Goal: Task Accomplishment & Management: Manage account settings

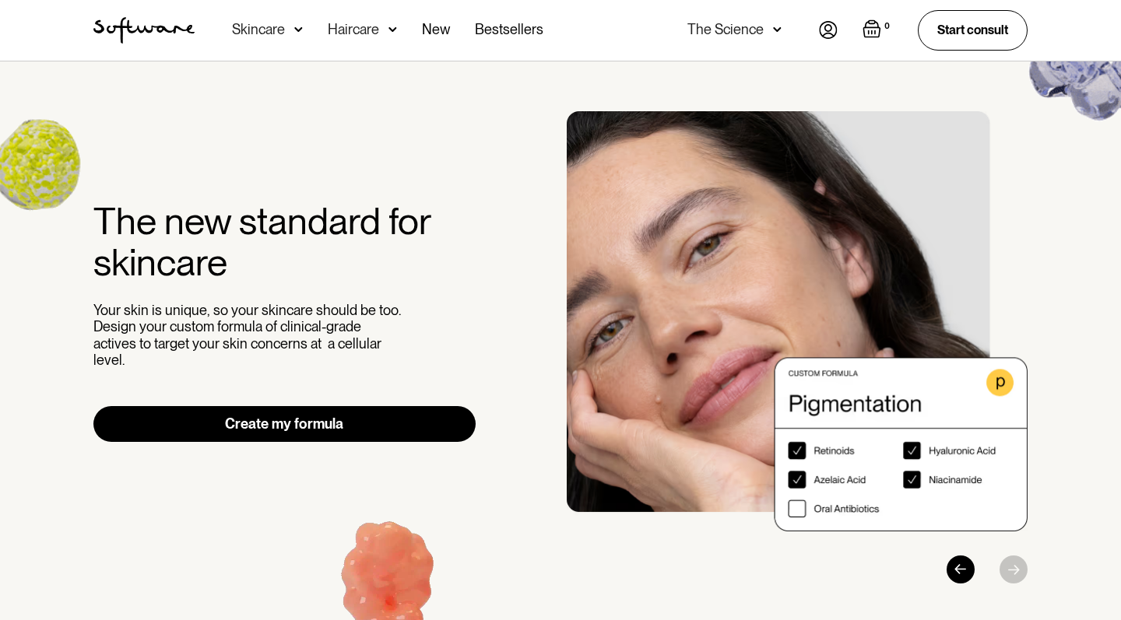
click at [833, 26] on img at bounding box center [828, 30] width 19 height 18
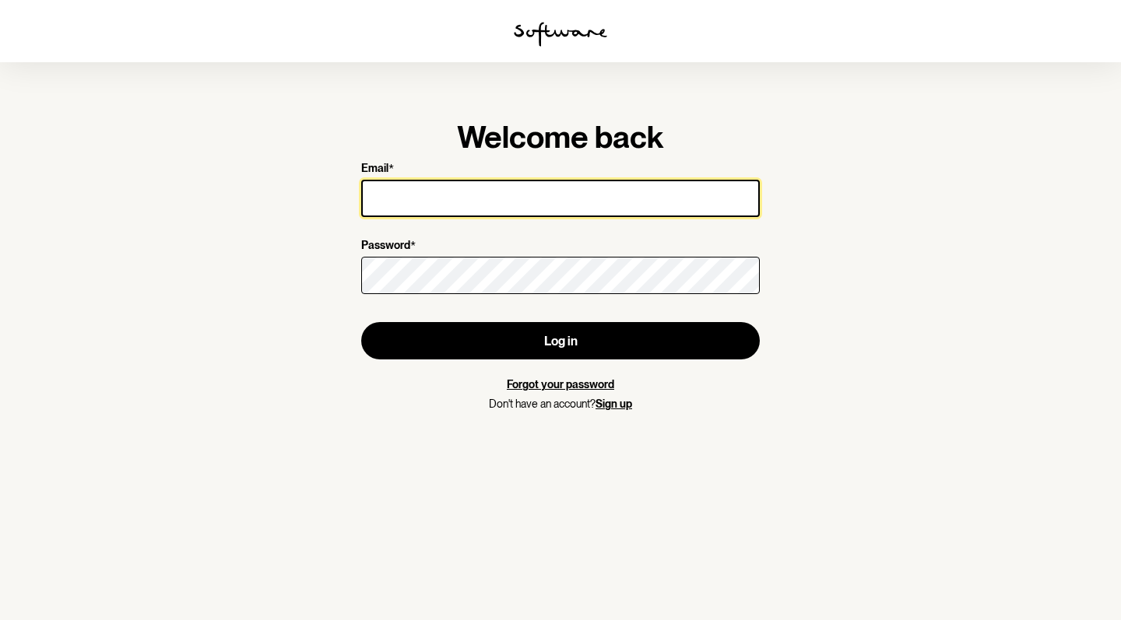
type input "carlymaree@gmail.com"
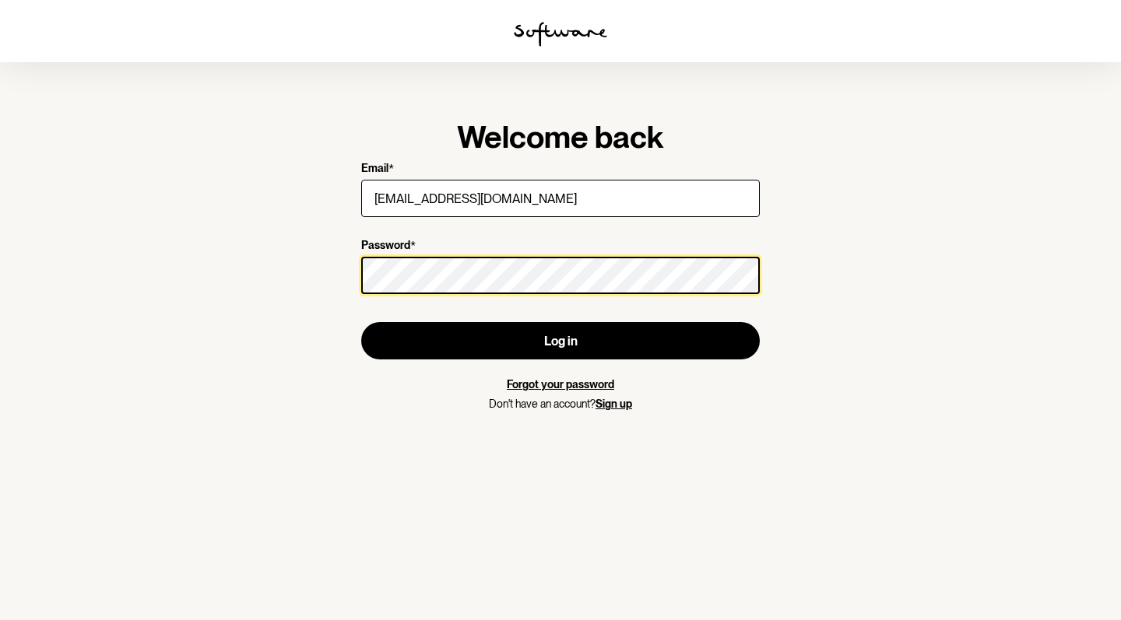
click at [560, 341] on button "Log in" at bounding box center [560, 340] width 398 height 37
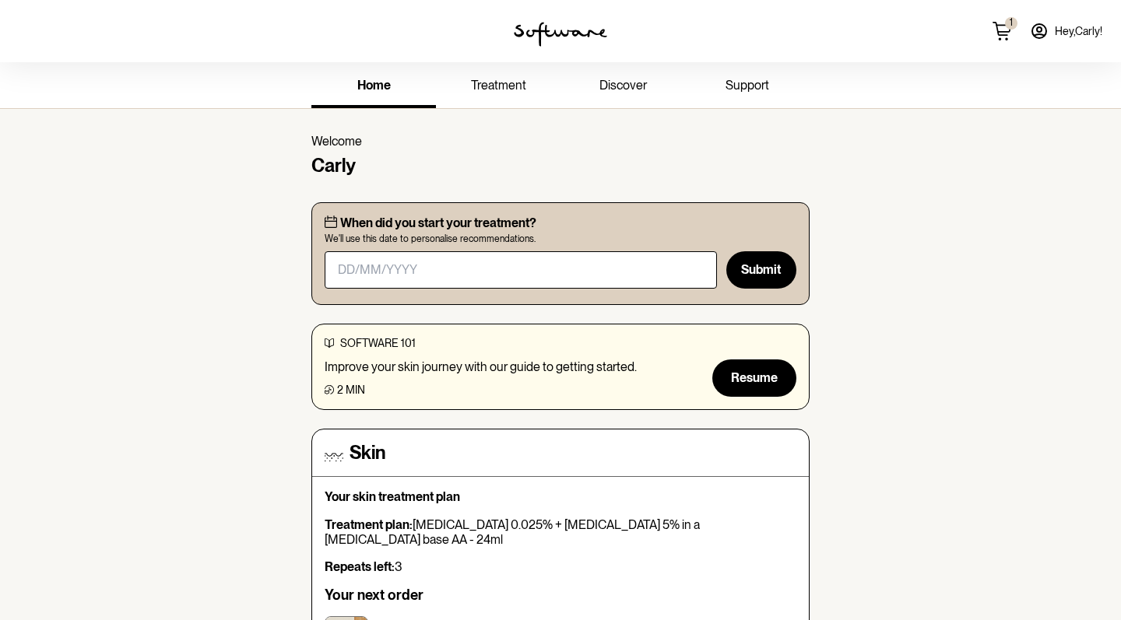
click at [1002, 27] on icon at bounding box center [1001, 31] width 19 height 19
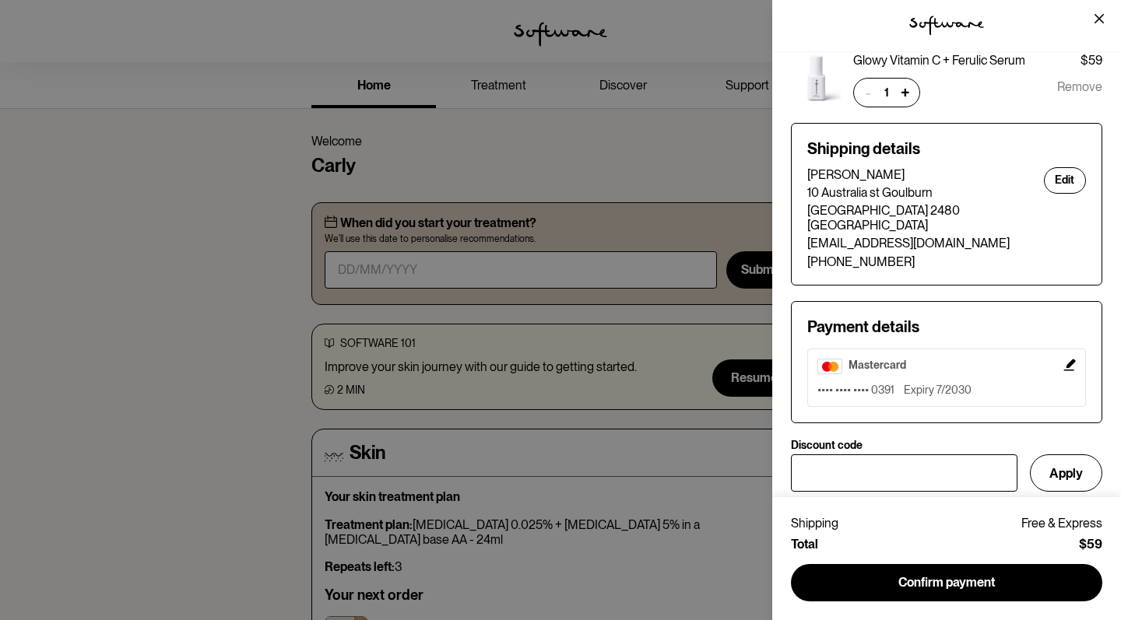
scroll to position [51, 0]
click at [1092, 21] on button "Close" at bounding box center [1099, 18] width 25 height 25
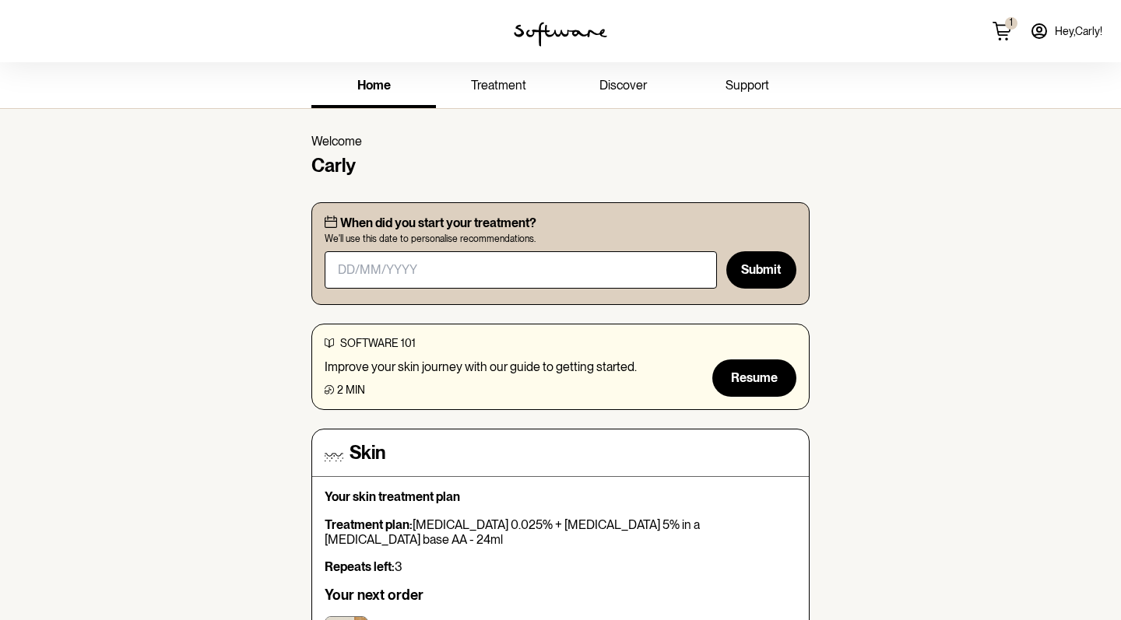
click at [1006, 28] on span "1" at bounding box center [1011, 23] width 12 height 12
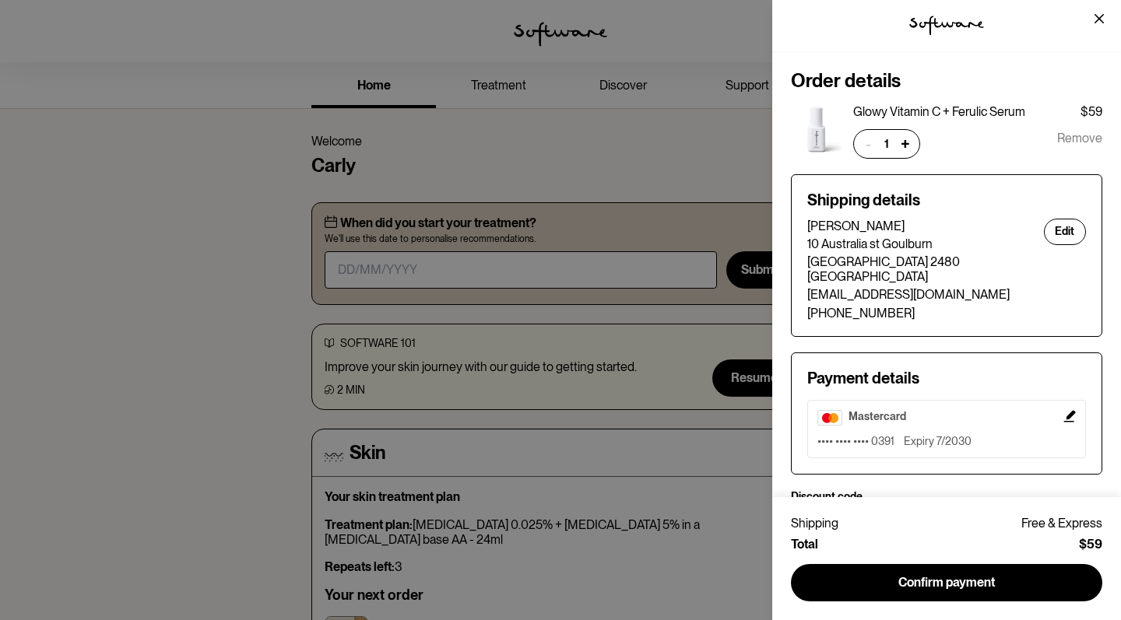
click at [910, 143] on button "+" at bounding box center [905, 144] width 22 height 22
click at [865, 145] on button "-" at bounding box center [868, 144] width 22 height 22
click at [1075, 136] on span "Remove" at bounding box center [1079, 144] width 45 height 30
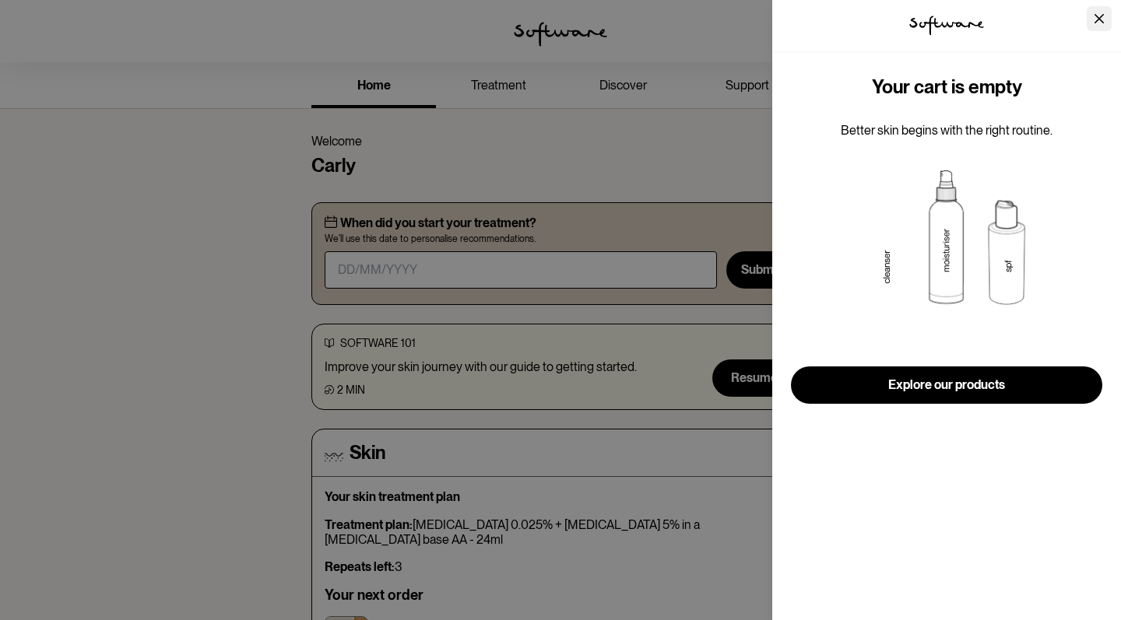
click at [1094, 16] on button "Close" at bounding box center [1099, 18] width 25 height 25
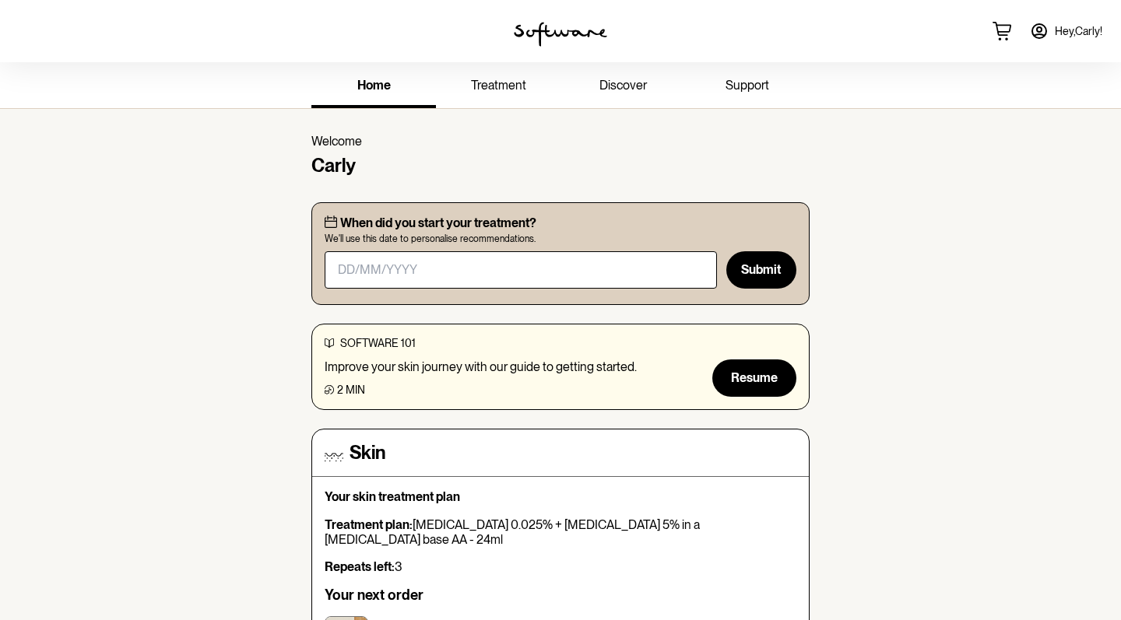
click at [1063, 30] on span "Hey, Carly !" at bounding box center [1078, 31] width 47 height 13
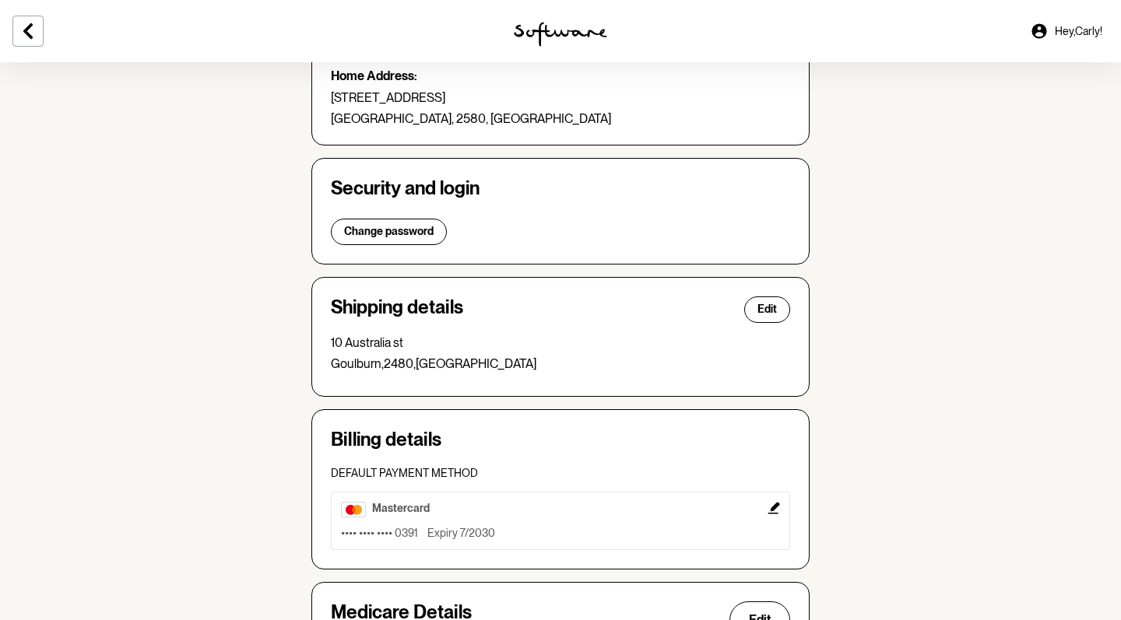
scroll to position [214, 0]
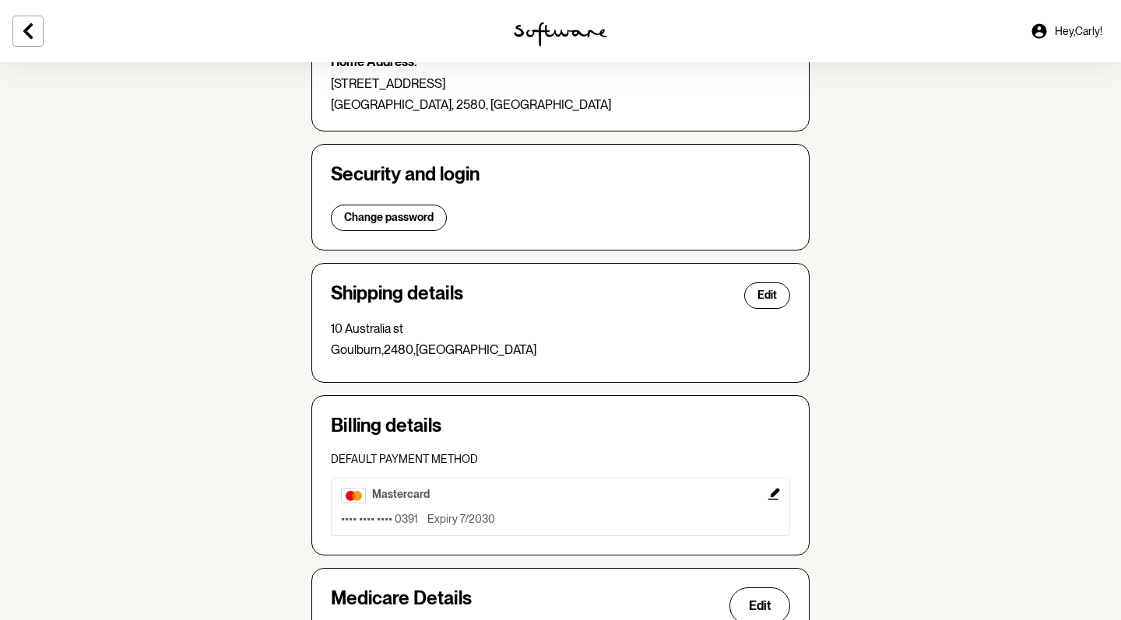
click at [776, 491] on icon "Edit" at bounding box center [773, 494] width 12 height 12
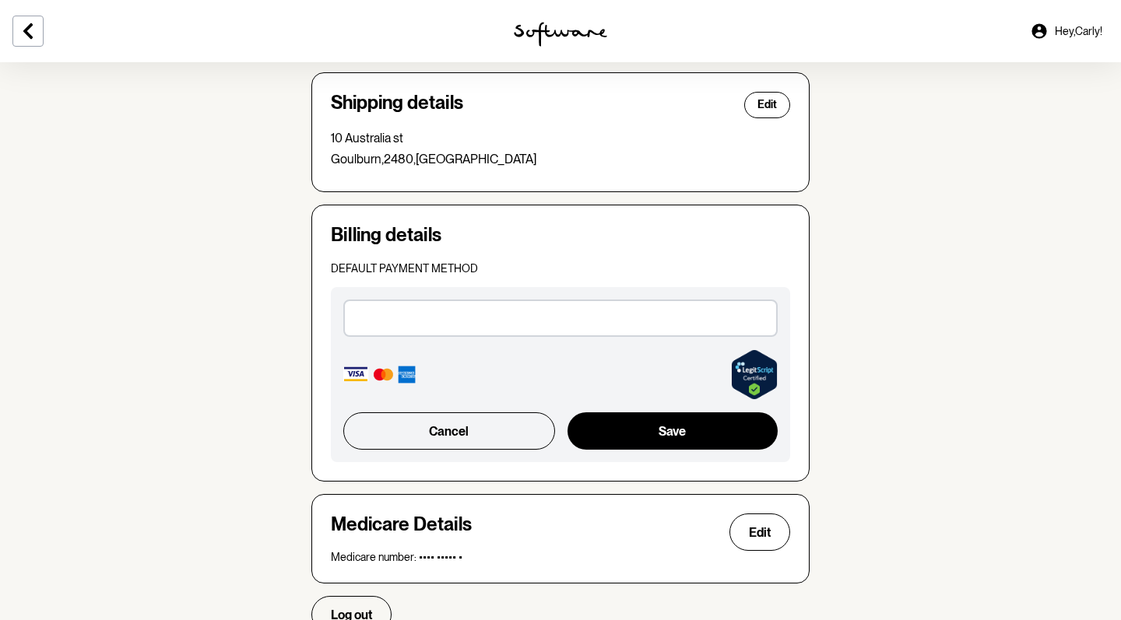
scroll to position [420, 0]
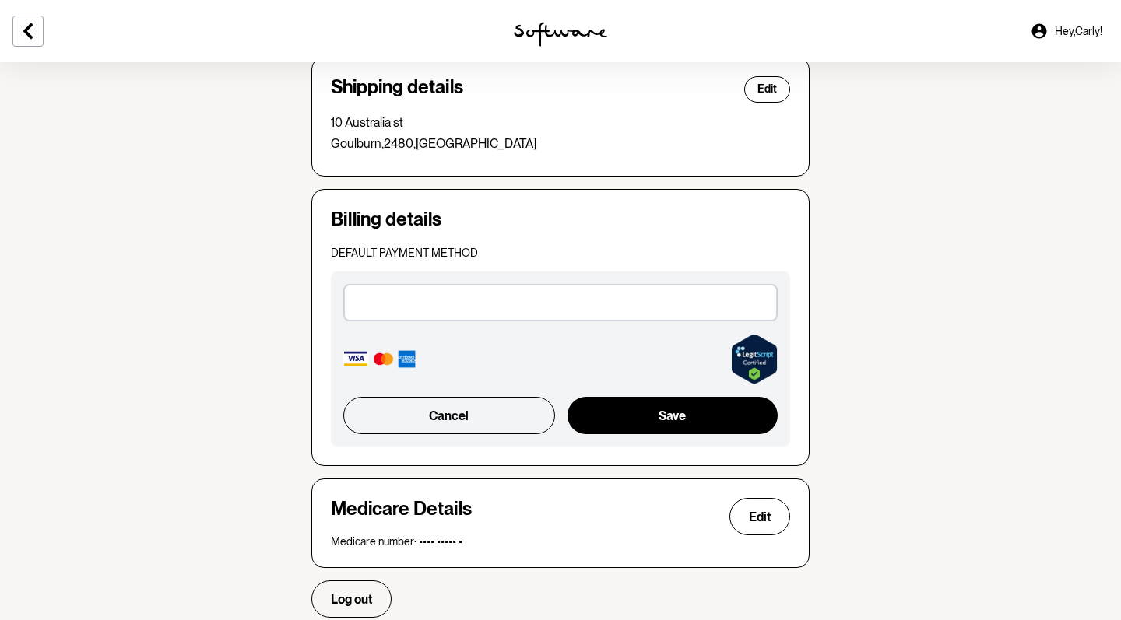
click at [505, 311] on div at bounding box center [560, 302] width 434 height 37
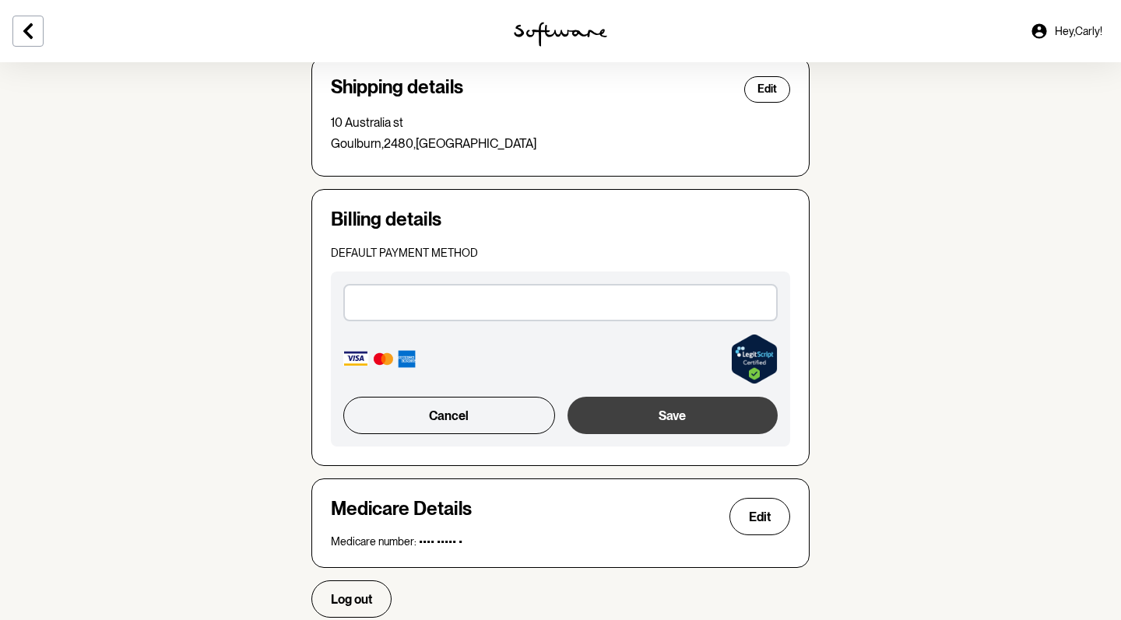
click at [682, 407] on button "Save" at bounding box center [672, 415] width 210 height 37
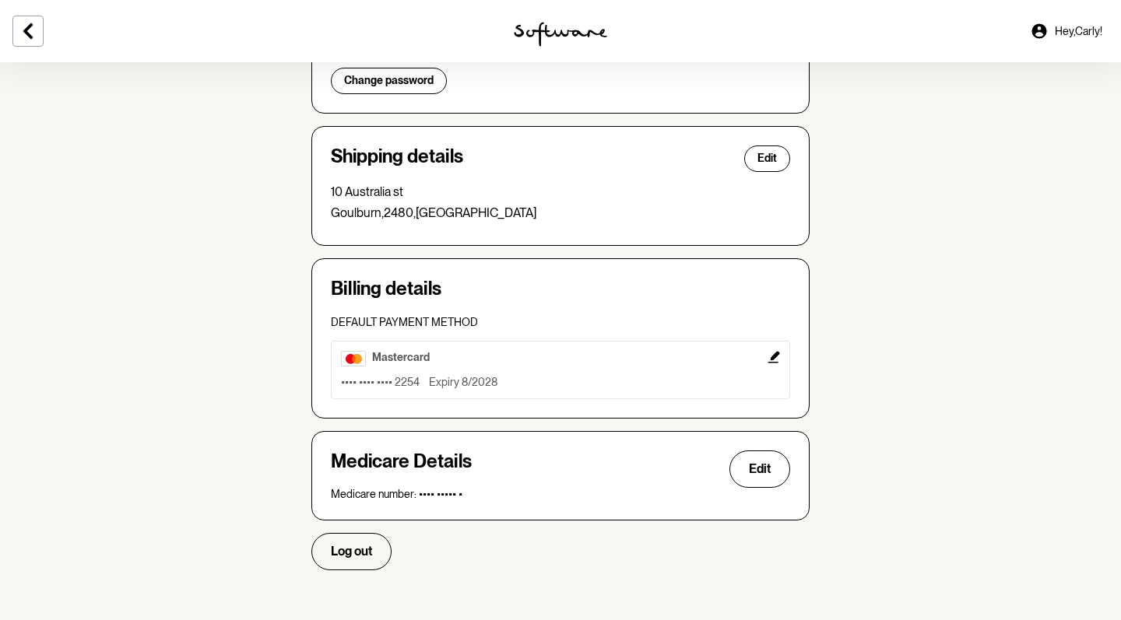
scroll to position [346, 0]
